Goal: Communication & Community: Connect with others

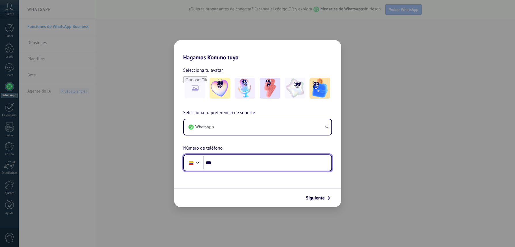
click at [228, 160] on input "***" at bounding box center [267, 162] width 129 height 13
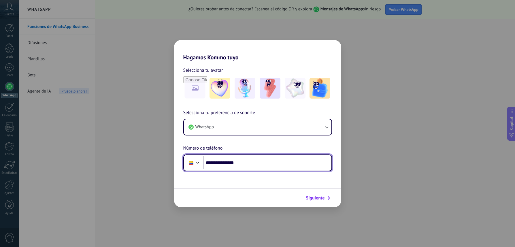
type input "**********"
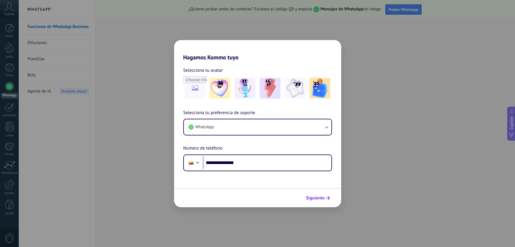
click at [318, 198] on span "Siguiente" at bounding box center [315, 198] width 19 height 4
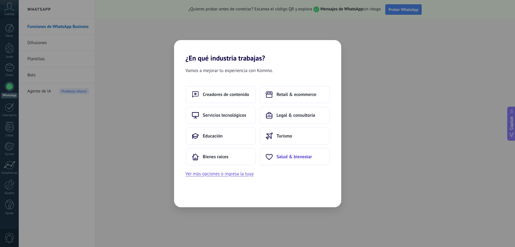
click at [281, 155] on span "Salud & bienestar" at bounding box center [294, 157] width 35 height 6
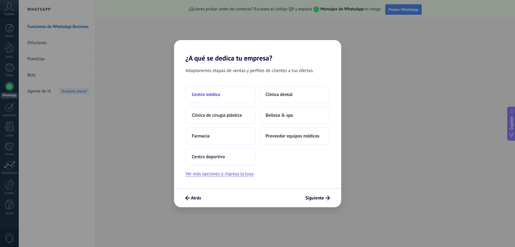
click at [229, 95] on button "Centro médico" at bounding box center [221, 94] width 70 height 17
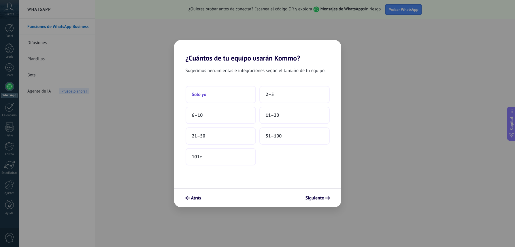
click at [213, 93] on button "Solo yo" at bounding box center [221, 94] width 70 height 17
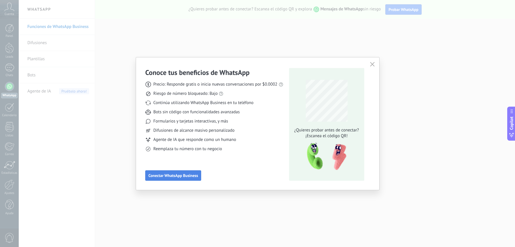
click at [190, 176] on span "Conectar WhatsApp Business" at bounding box center [173, 175] width 50 height 4
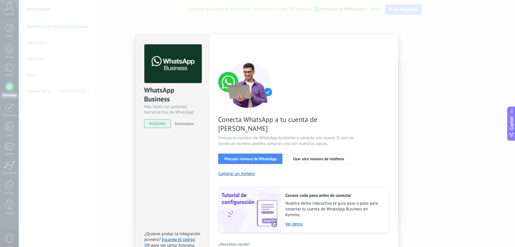
scroll to position [6, 0]
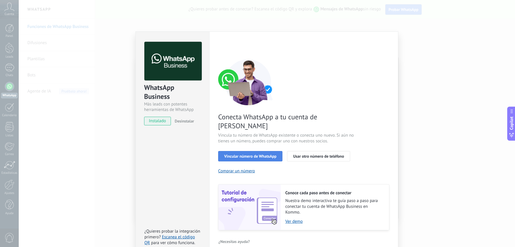
click at [237, 154] on span "Vincular número de WhatsApp" at bounding box center [250, 156] width 52 height 4
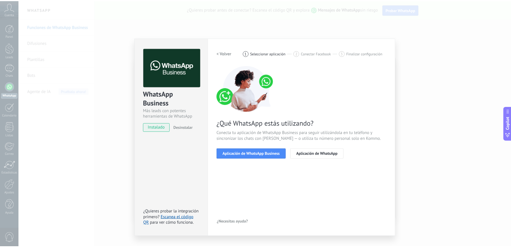
scroll to position [0, 0]
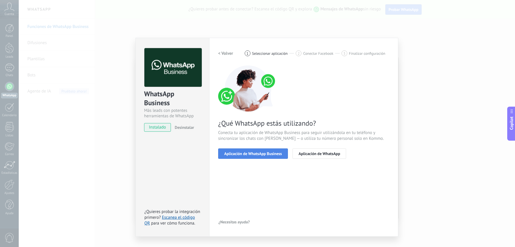
click at [253, 157] on button "Aplicación de WhatsApp Business" at bounding box center [253, 153] width 70 height 10
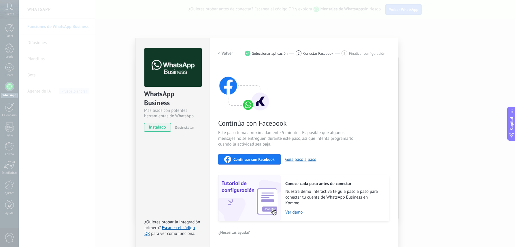
click at [257, 161] on span "Continuar con Facebook" at bounding box center [253, 159] width 41 height 4
click at [243, 157] on span "Continuar con Facebook" at bounding box center [253, 159] width 41 height 4
click at [254, 160] on span "Continuar con Facebook" at bounding box center [253, 159] width 41 height 4
click at [253, 158] on span "Continuar con Facebook" at bounding box center [253, 159] width 41 height 4
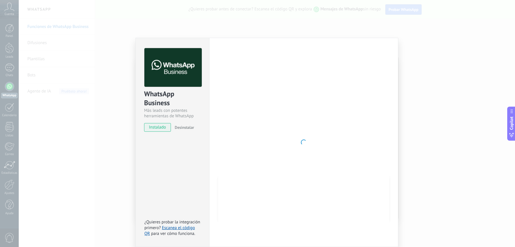
click at [386, 42] on div "Configuraciones Autorizaciones This tab logs the users who have granted integra…" at bounding box center [303, 142] width 189 height 209
click at [327, 140] on div at bounding box center [303, 142] width 171 height 188
click at [190, 17] on div "WhatsApp Business Más leads con potentes herramientas de WhatsApp instalado Des…" at bounding box center [267, 123] width 496 height 247
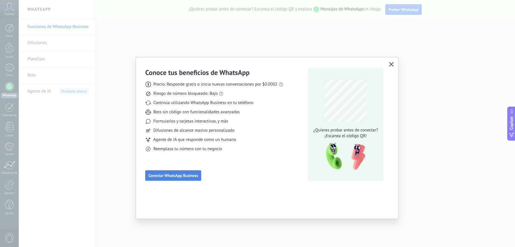
click at [177, 172] on button "Conectar WhatsApp Business" at bounding box center [173, 175] width 56 height 10
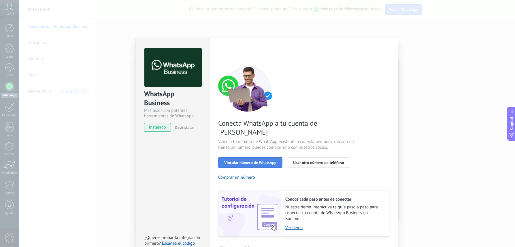
click at [254, 160] on span "Vincular número de WhatsApp" at bounding box center [250, 162] width 52 height 4
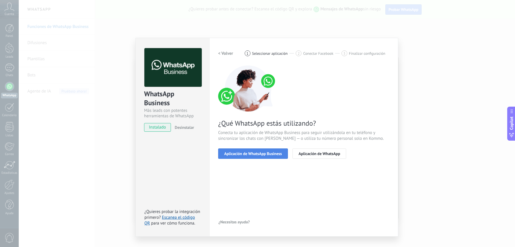
click at [258, 152] on span "Aplicación de WhatsApp Business" at bounding box center [253, 154] width 58 height 4
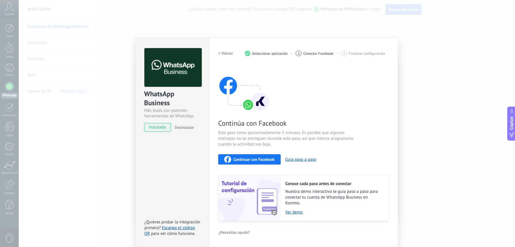
click at [253, 159] on span "Continuar con Facebook" at bounding box center [253, 159] width 41 height 4
click at [248, 159] on span "Continuar con Facebook" at bounding box center [253, 159] width 41 height 4
click at [8, 27] on div "Conoce tus beneficios de WhatsApp Precio: Responde gratis o inicia nuevas conve…" at bounding box center [257, 123] width 515 height 247
click at [130, 43] on div "WhatsApp Business Más leads con potentes herramientas de WhatsApp instalado Des…" at bounding box center [267, 123] width 496 height 247
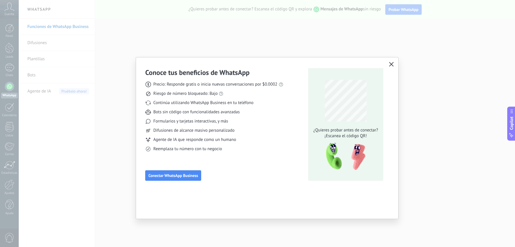
click at [389, 63] on icon "button" at bounding box center [391, 64] width 5 height 5
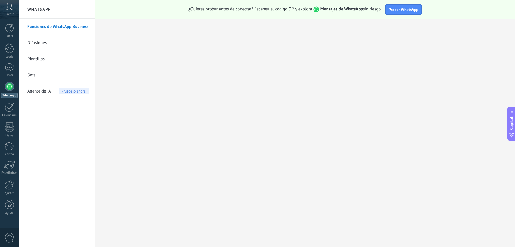
click at [8, 7] on use at bounding box center [10, 7] width 10 height 8
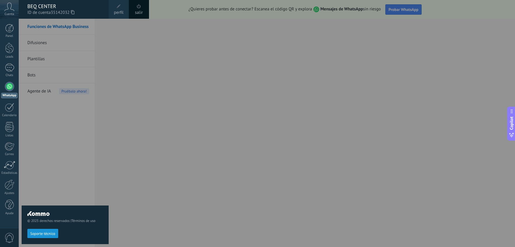
click at [168, 150] on div at bounding box center [276, 123] width 515 height 247
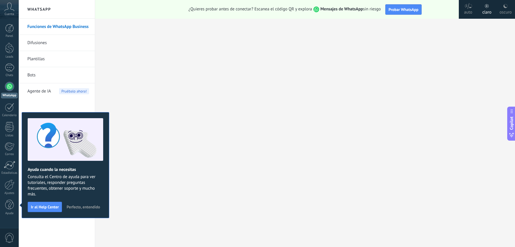
click at [66, 28] on link "Funciones de WhatsApp Business" at bounding box center [58, 27] width 62 height 16
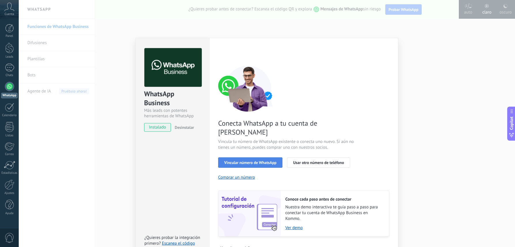
click at [261, 160] on span "Vincular número de WhatsApp" at bounding box center [250, 162] width 52 height 4
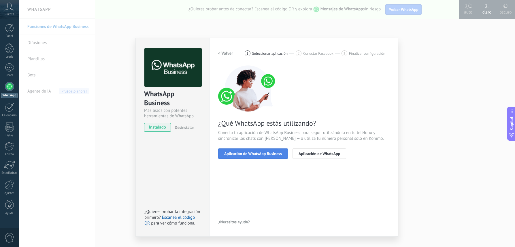
click at [260, 156] on button "Aplicación de WhatsApp Business" at bounding box center [253, 153] width 70 height 10
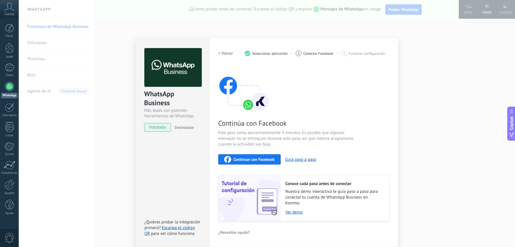
click at [251, 159] on span "Continuar con Facebook" at bounding box center [253, 159] width 41 height 4
click at [246, 159] on span "Continuar con Facebook" at bounding box center [253, 159] width 41 height 4
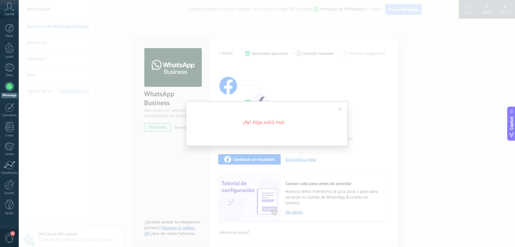
click at [339, 107] on span at bounding box center [340, 109] width 4 height 4
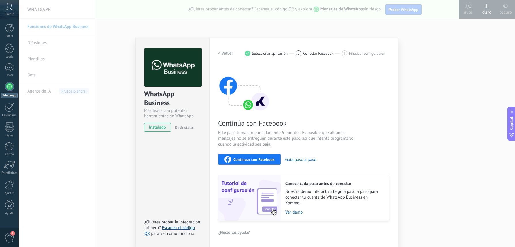
click at [73, 121] on div "WhatsApp Business Más leads con potentes herramientas de WhatsApp instalado Des…" at bounding box center [267, 123] width 496 height 247
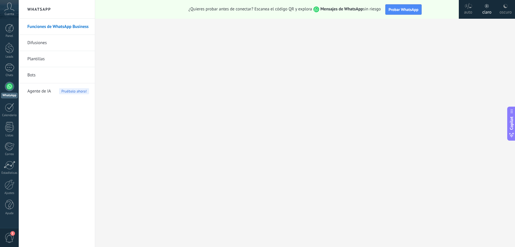
click at [8, 236] on span "1" at bounding box center [10, 238] width 10 height 10
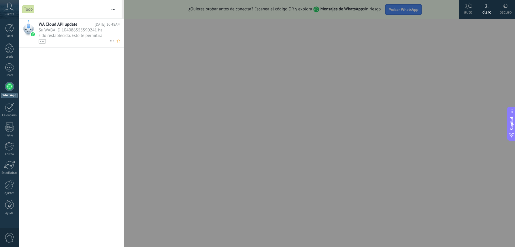
click at [72, 35] on span "Su WABA ID 104086555590241 ha sido restablecido. Esto te permitirá continuar en…" at bounding box center [74, 35] width 71 height 16
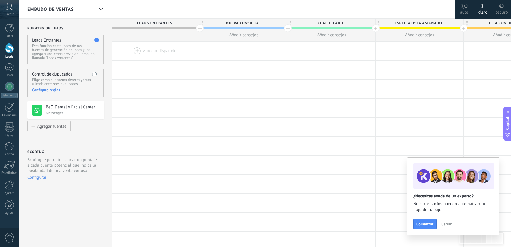
click at [448, 224] on span "Cerrar" at bounding box center [446, 224] width 10 height 4
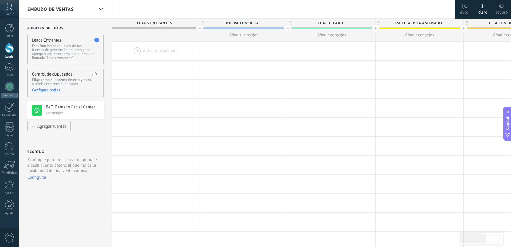
click at [52, 8] on span "Embudo de ventas" at bounding box center [50, 9] width 46 height 5
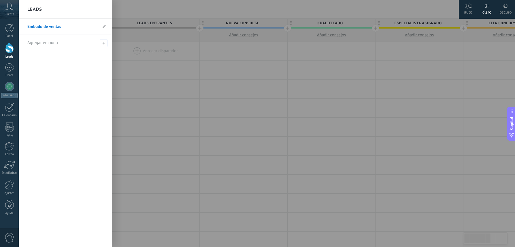
click at [7, 48] on div at bounding box center [9, 48] width 9 height 11
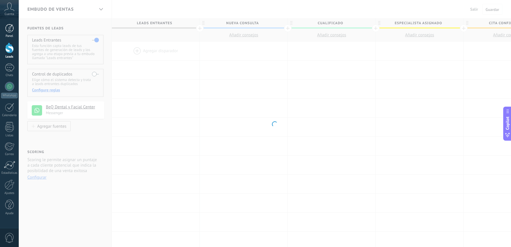
click at [11, 31] on div at bounding box center [9, 28] width 9 height 9
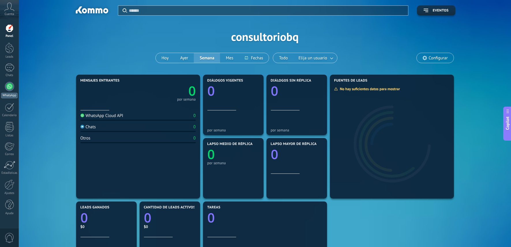
click at [13, 90] on link "WhatsApp" at bounding box center [9, 90] width 19 height 16
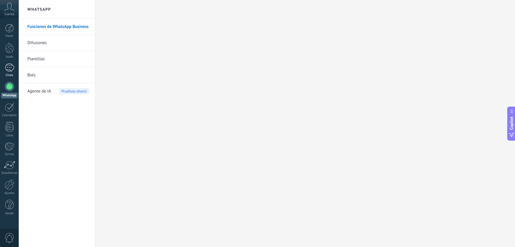
click at [8, 64] on div at bounding box center [9, 67] width 9 height 8
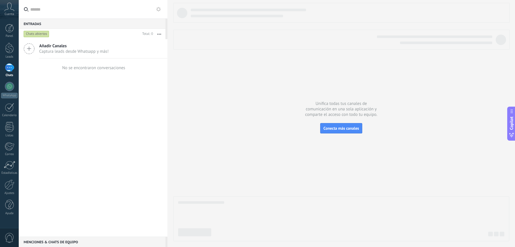
click at [86, 48] on span "Añadir Canales" at bounding box center [73, 45] width 69 height 5
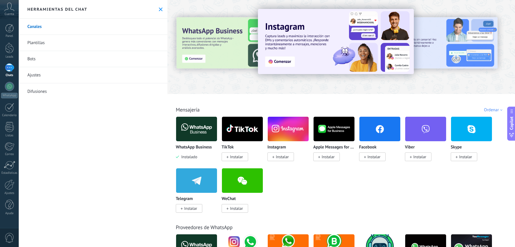
click at [228, 51] on div at bounding box center [200, 47] width 126 height 52
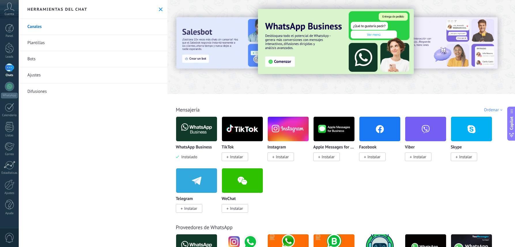
click at [286, 61] on img at bounding box center [336, 41] width 156 height 65
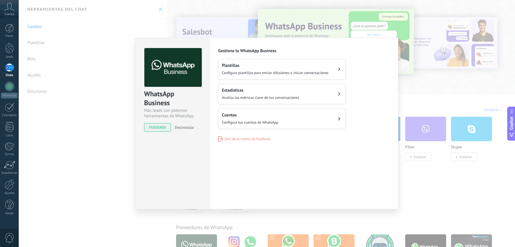
click at [288, 121] on button "Cuentas Configura tus cuentas de WhatsApp" at bounding box center [281, 119] width 127 height 20
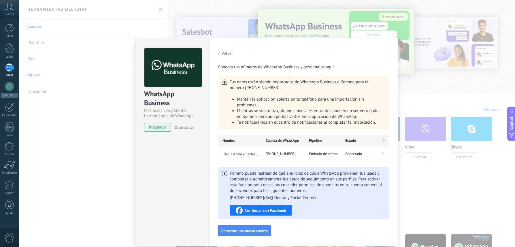
click at [411, 100] on div "WhatsApp Business Más leads con potentes herramientas de WhatsApp instalado Des…" at bounding box center [267, 123] width 496 height 247
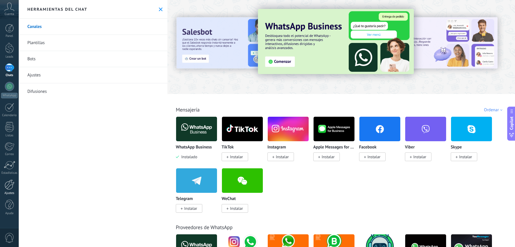
click at [10, 188] on div at bounding box center [10, 185] width 10 height 10
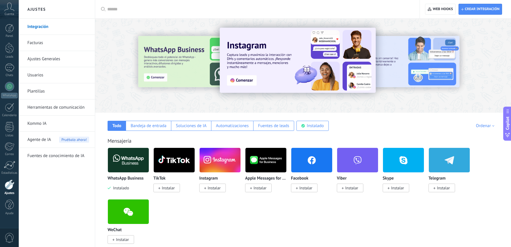
click at [44, 44] on link "Facturas" at bounding box center [58, 43] width 62 height 16
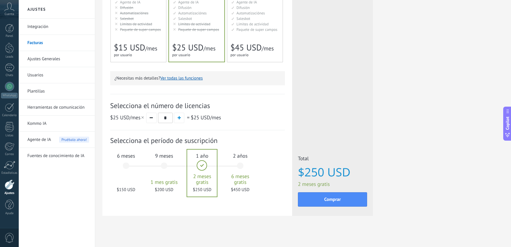
scroll to position [122, 0]
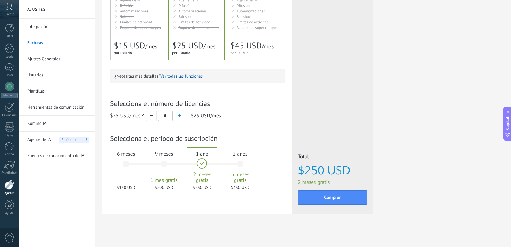
click at [126, 163] on div "6 meses $150 USD" at bounding box center [125, 166] width 31 height 41
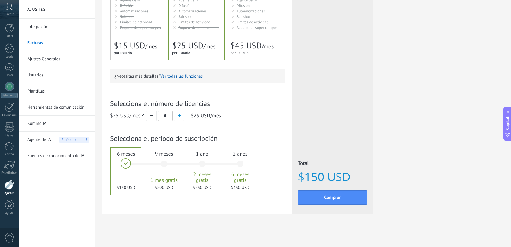
click at [162, 163] on div "9 meses 1 mes gratis $200 USD" at bounding box center [163, 166] width 31 height 41
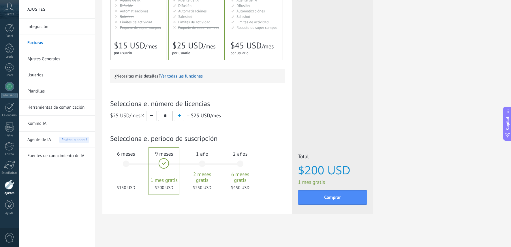
click at [201, 162] on div "1 año 2 meses gratis $250 USD" at bounding box center [201, 166] width 31 height 41
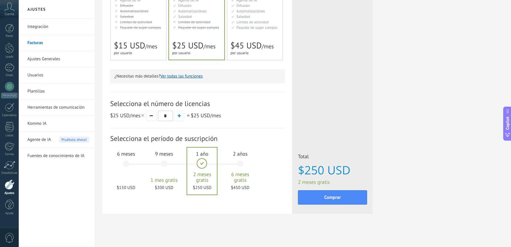
click at [242, 163] on div "2 años 6 meses gratis $450 USD" at bounding box center [239, 166] width 31 height 41
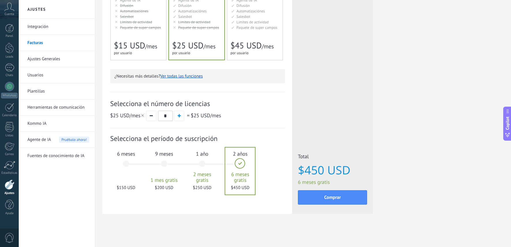
click at [126, 164] on div "6 meses $150 USD" at bounding box center [125, 166] width 31 height 41
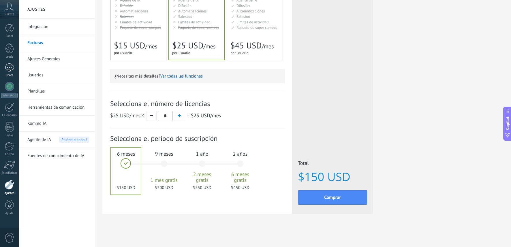
click at [7, 70] on div at bounding box center [9, 67] width 9 height 8
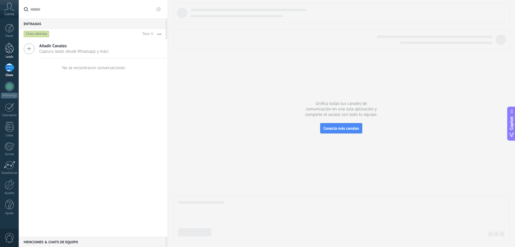
click at [7, 53] on link "Leads" at bounding box center [9, 51] width 19 height 16
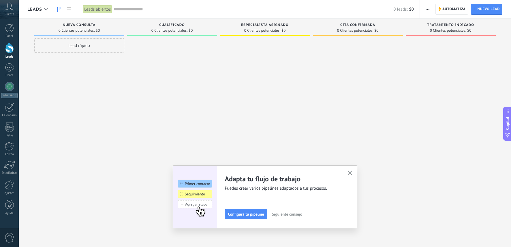
click at [352, 171] on icon "button" at bounding box center [349, 173] width 4 height 4
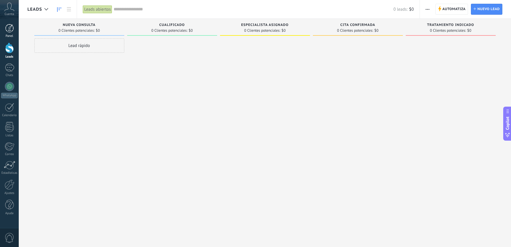
click at [8, 31] on div at bounding box center [9, 28] width 9 height 9
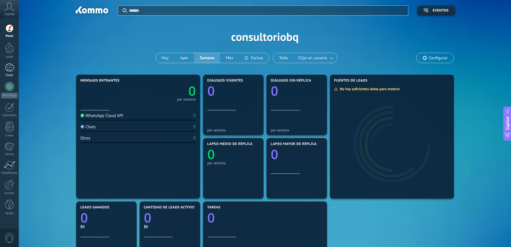
click at [9, 71] on div at bounding box center [9, 67] width 9 height 8
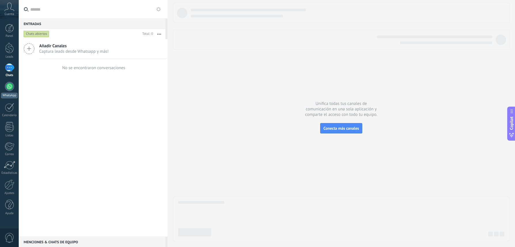
click at [10, 84] on div at bounding box center [9, 86] width 9 height 9
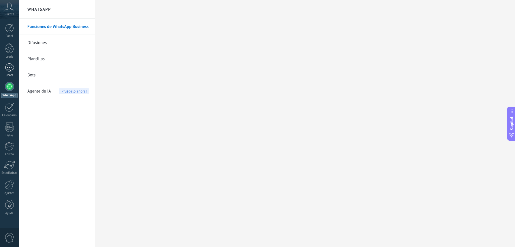
click at [4, 69] on link "Chats" at bounding box center [9, 70] width 19 height 14
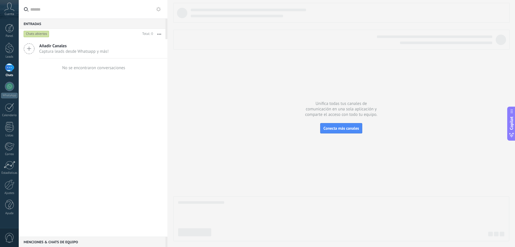
click at [51, 48] on span "Añadir Canales" at bounding box center [73, 45] width 69 height 5
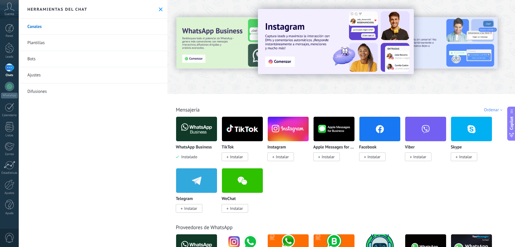
click at [252, 177] on img at bounding box center [242, 181] width 41 height 28
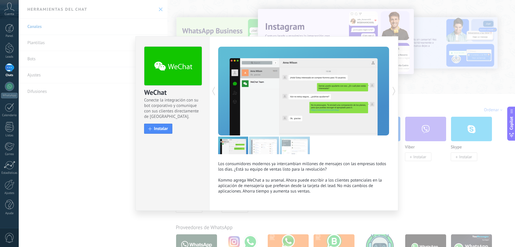
click at [431, 171] on div "WeChat Conecte la integración con su bot corporativo y comunique con sus client…" at bounding box center [267, 123] width 496 height 247
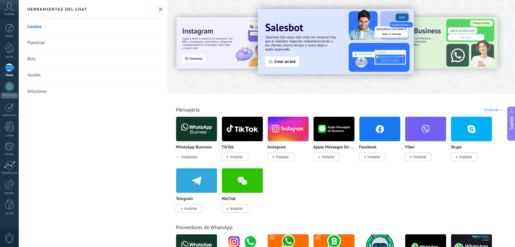
click at [443, 46] on div at bounding box center [484, 47] width 130 height 52
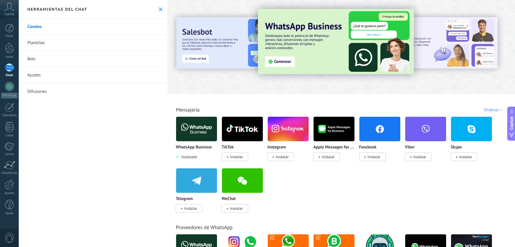
click at [362, 211] on div "WhatsApp Business Instalado TikTok Instalar Instagram Instalar Apple Messages f…" at bounding box center [344, 167] width 337 height 103
click at [6, 28] on div at bounding box center [9, 28] width 9 height 9
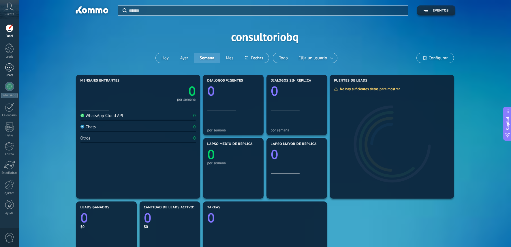
click at [9, 67] on div at bounding box center [9, 67] width 9 height 8
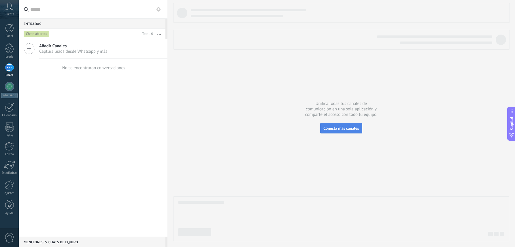
click at [355, 128] on span "Conecta más canales" at bounding box center [340, 128] width 35 height 5
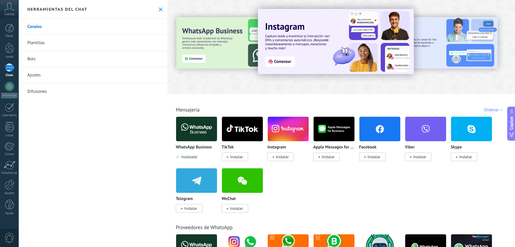
click at [237, 158] on span "Instalar" at bounding box center [236, 156] width 13 height 5
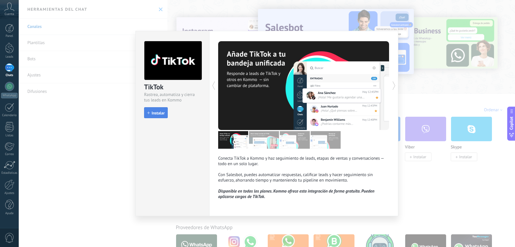
click at [155, 112] on span "Instalar" at bounding box center [158, 113] width 13 height 4
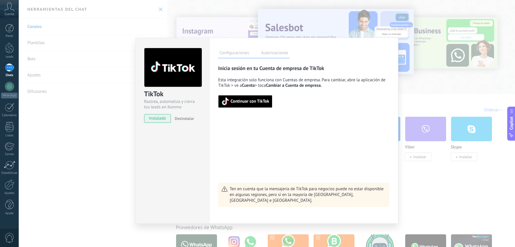
click at [262, 104] on span "Continuar con TikTok" at bounding box center [245, 101] width 48 height 8
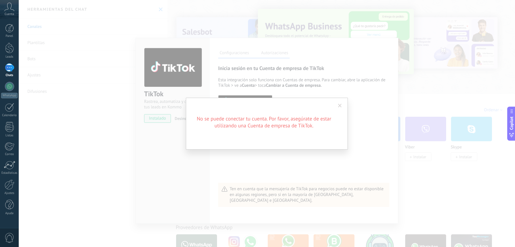
click at [339, 105] on span at bounding box center [340, 106] width 4 height 4
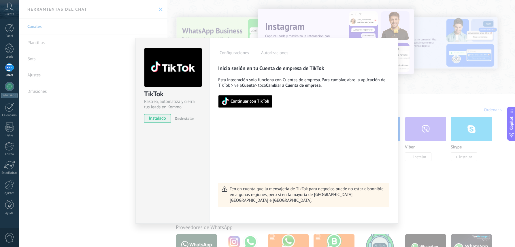
click at [262, 105] on span "Continuar con TikTok" at bounding box center [245, 101] width 48 height 8
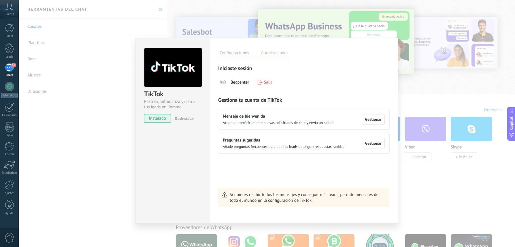
click at [81, 143] on div "TikTok Rastrea, automatiza y cierra tus leads en Kommo instalado Desinstalar Co…" at bounding box center [267, 123] width 496 height 247
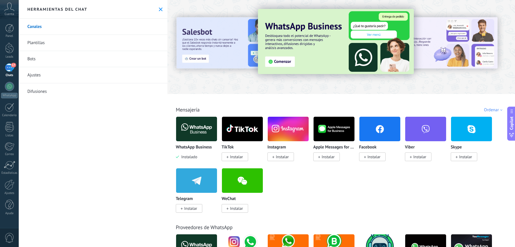
click at [12, 71] on div "17" at bounding box center [9, 67] width 9 height 8
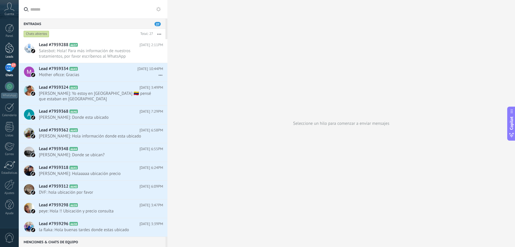
click at [7, 46] on div at bounding box center [9, 48] width 9 height 11
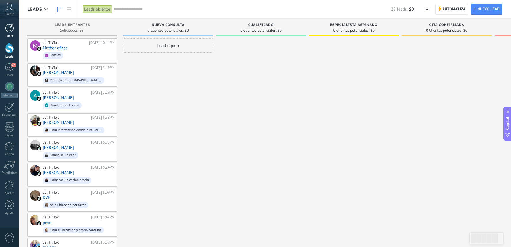
click at [7, 29] on div at bounding box center [9, 28] width 9 height 9
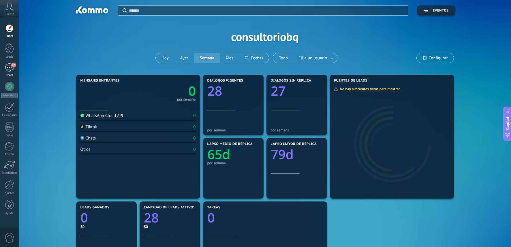
click at [10, 69] on div "27" at bounding box center [9, 67] width 9 height 8
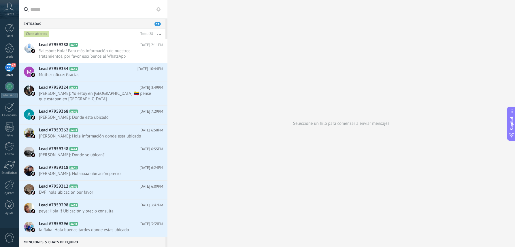
click at [145, 25] on div "Entradas 27" at bounding box center [92, 23] width 147 height 10
click at [159, 12] on button at bounding box center [158, 9] width 7 height 7
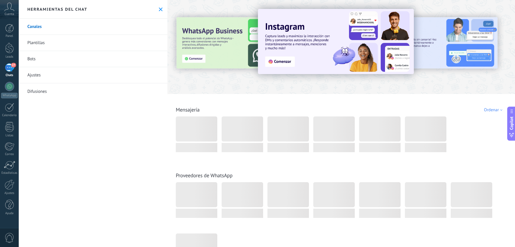
click at [41, 26] on link "Canales" at bounding box center [93, 27] width 149 height 16
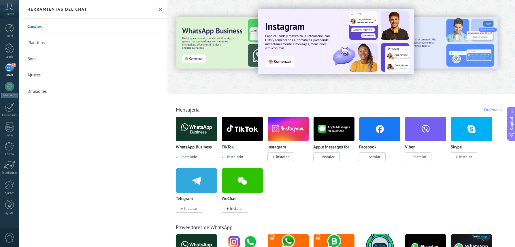
click at [204, 57] on div at bounding box center [200, 47] width 126 height 52
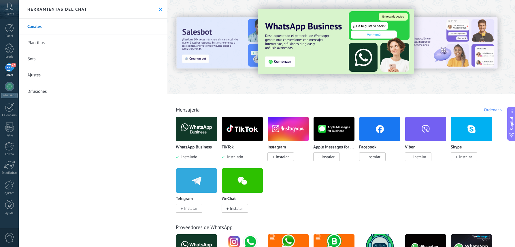
click at [279, 60] on img at bounding box center [336, 41] width 156 height 65
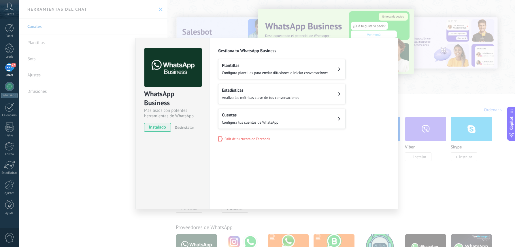
click at [258, 118] on div "Cuentas Configura tus cuentas de WhatsApp" at bounding box center [250, 118] width 56 height 13
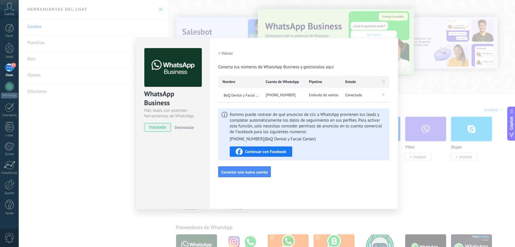
click at [275, 151] on span "Continuar con Facebook" at bounding box center [265, 152] width 41 height 4
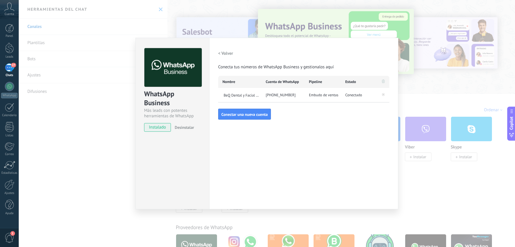
click at [74, 139] on div "WhatsApp Business Más leads con potentes herramientas de WhatsApp instalado Des…" at bounding box center [267, 123] width 496 height 247
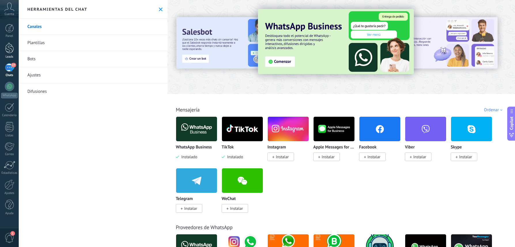
click at [10, 48] on div at bounding box center [9, 48] width 9 height 11
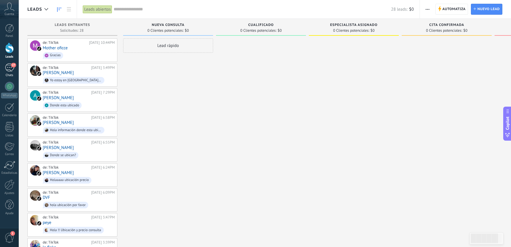
click at [9, 70] on div "27" at bounding box center [9, 67] width 9 height 8
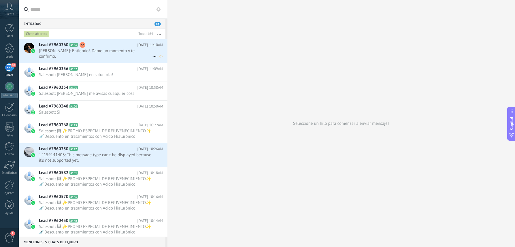
click at [83, 46] on use at bounding box center [83, 45] width 6 height 6
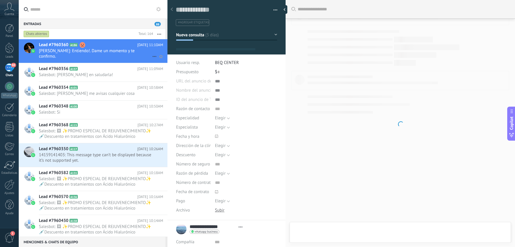
click at [152, 56] on icon at bounding box center [154, 56] width 7 height 7
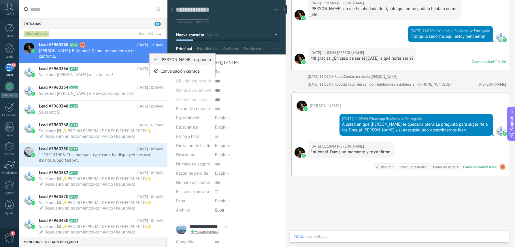
scroll to position [9, 0]
click at [500, 150] on div at bounding box center [257, 123] width 515 height 247
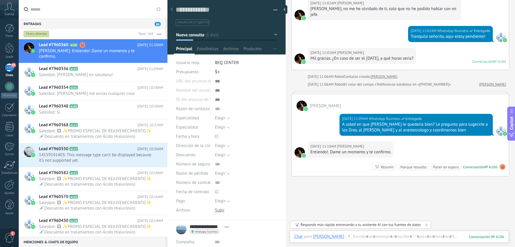
click at [500, 164] on use at bounding box center [503, 167] width 6 height 6
click at [473, 140] on span "Eliminar sentimiento" at bounding box center [472, 138] width 39 height 6
click at [107, 12] on input "text" at bounding box center [96, 9] width 133 height 18
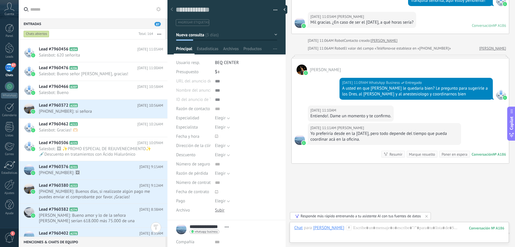
scroll to position [812, 0]
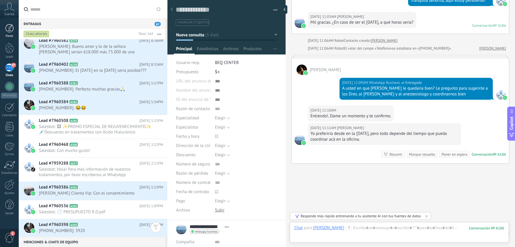
click at [10, 27] on div at bounding box center [9, 28] width 9 height 9
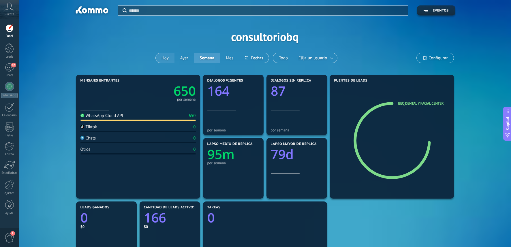
click at [168, 59] on button "Hoy" at bounding box center [165, 58] width 19 height 10
click at [7, 67] on div "87" at bounding box center [9, 67] width 9 height 8
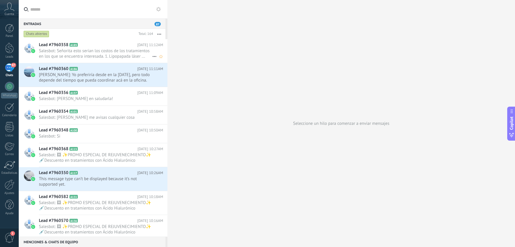
click at [102, 57] on span "Salesbot: Señorita esto serian los costos de los tratamientos en los que se enc…" at bounding box center [95, 53] width 113 height 11
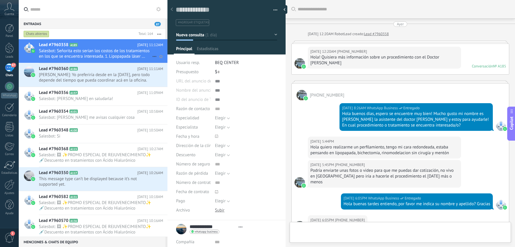
type textarea "**********"
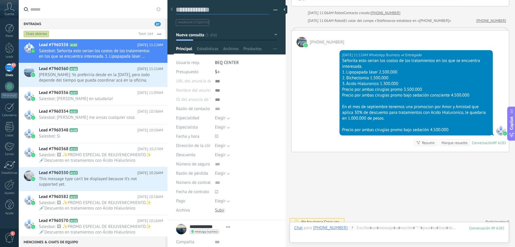
click at [183, 11] on textarea at bounding box center [222, 9] width 93 height 9
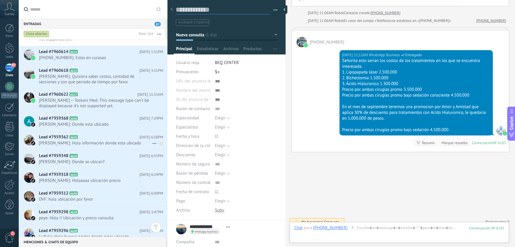
scroll to position [2885, 0]
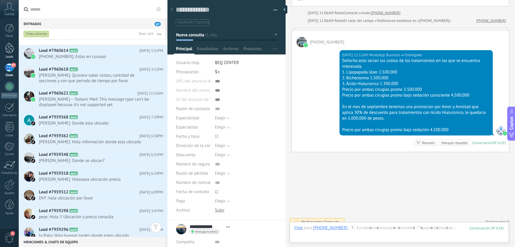
click at [9, 52] on div at bounding box center [9, 48] width 9 height 11
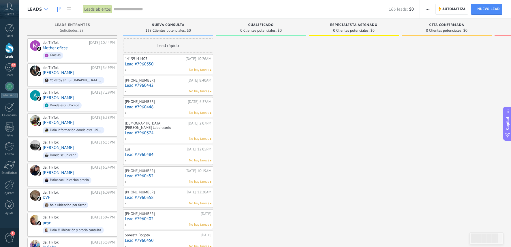
click at [43, 10] on div at bounding box center [46, 9] width 10 height 11
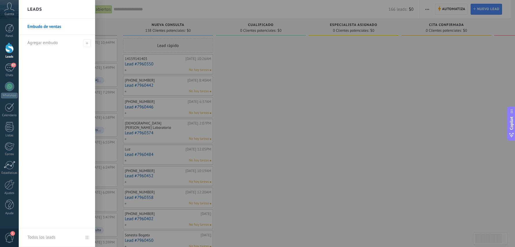
click at [101, 25] on div at bounding box center [276, 123] width 515 height 247
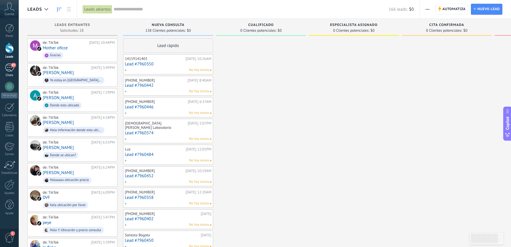
click at [9, 68] on div "87" at bounding box center [9, 67] width 9 height 8
